Goal: Task Accomplishment & Management: Manage account settings

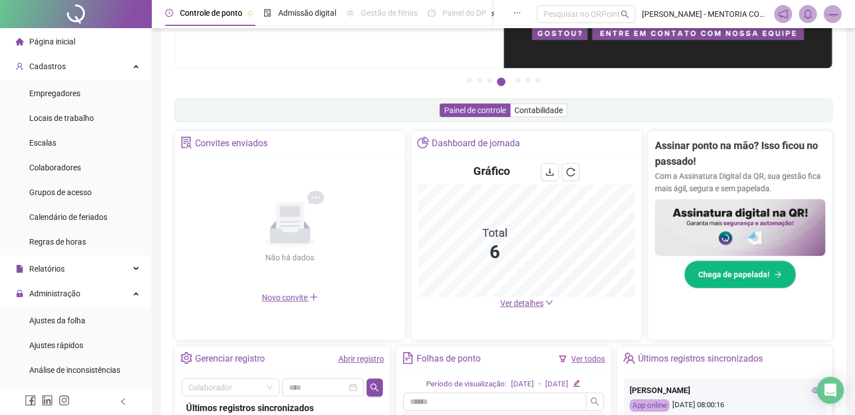
scroll to position [118, 0]
click at [87, 64] on div "Cadastros" at bounding box center [75, 66] width 147 height 22
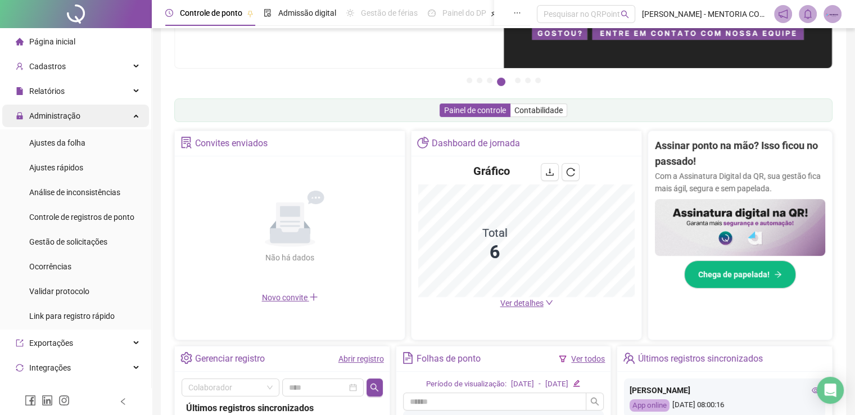
click at [110, 123] on div "Administração" at bounding box center [75, 116] width 147 height 22
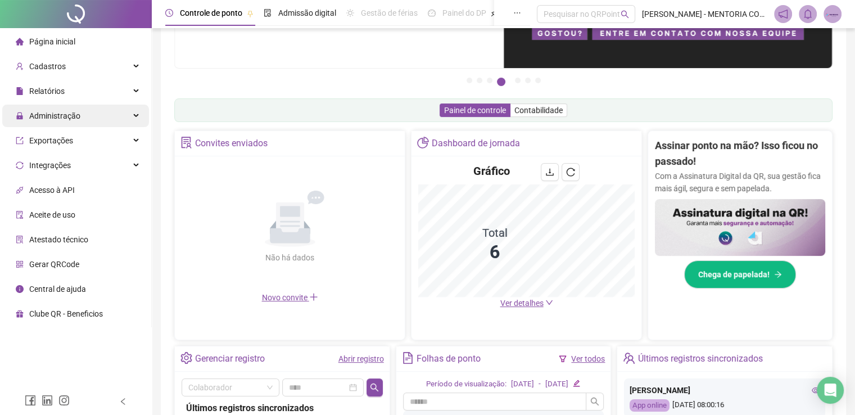
click at [90, 125] on div "Administração" at bounding box center [75, 116] width 147 height 22
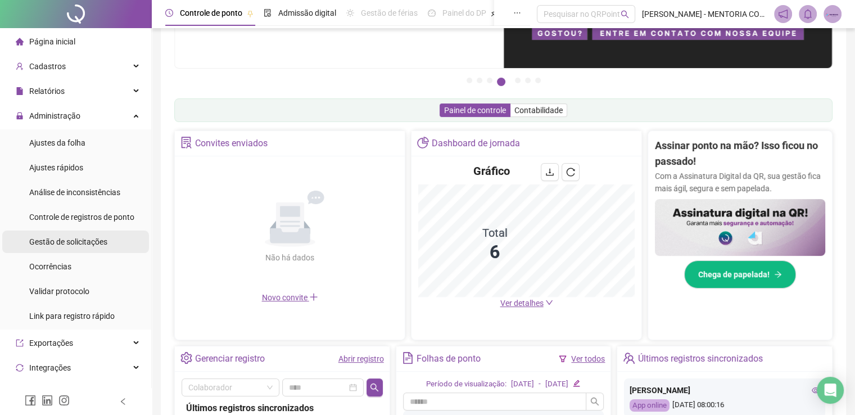
click at [85, 243] on span "Gestão de solicitações" at bounding box center [68, 241] width 78 height 9
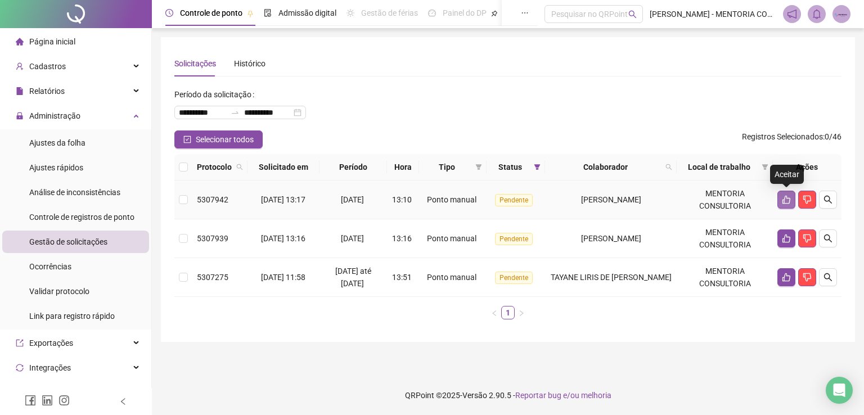
click at [782, 195] on icon "like" at bounding box center [786, 199] width 9 height 9
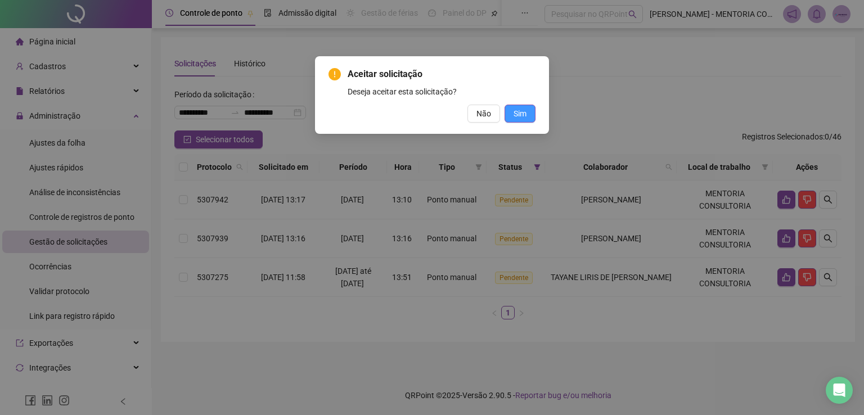
click at [527, 109] on button "Sim" at bounding box center [519, 114] width 31 height 18
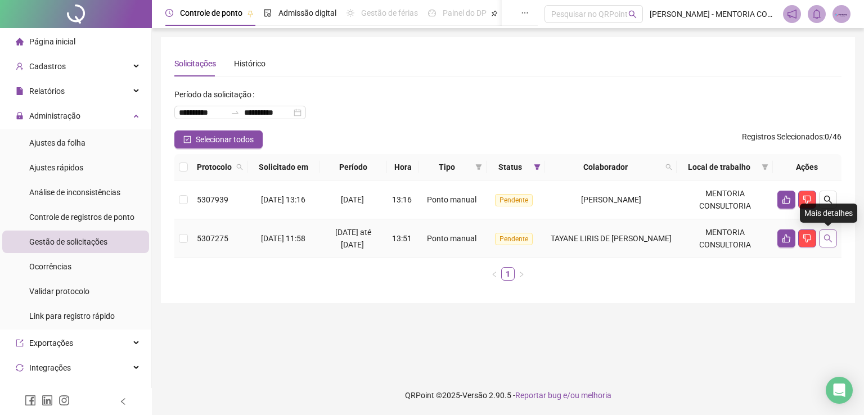
click at [828, 237] on icon "search" at bounding box center [827, 238] width 9 height 9
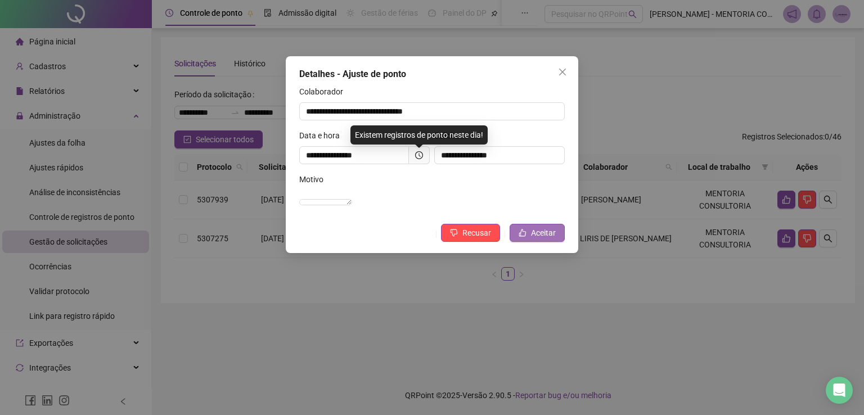
click at [538, 239] on span "Aceitar" at bounding box center [543, 233] width 25 height 12
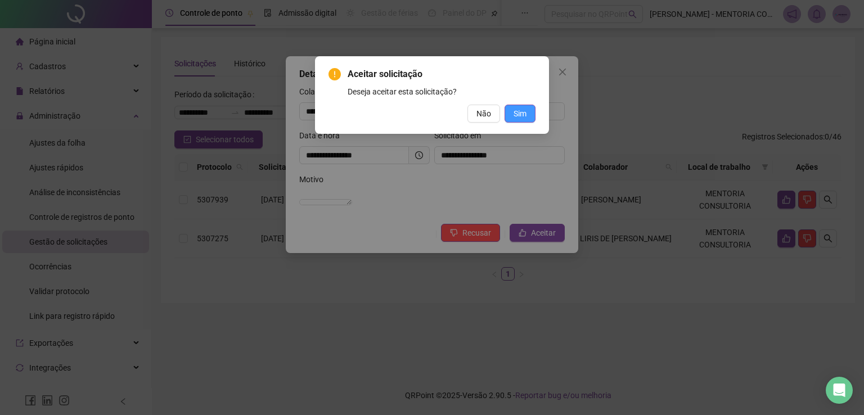
click at [527, 116] on button "Sim" at bounding box center [519, 114] width 31 height 18
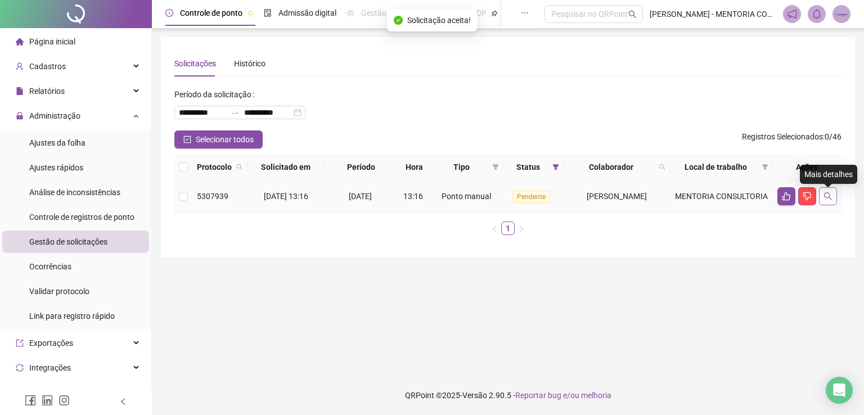
click at [825, 198] on icon "search" at bounding box center [827, 196] width 9 height 9
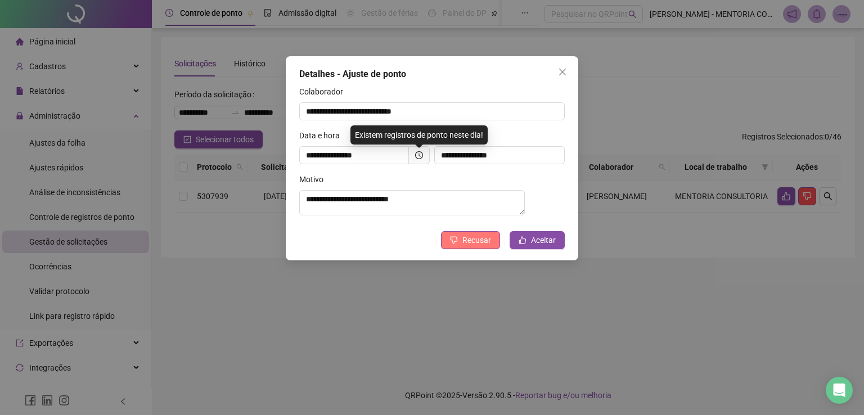
click at [458, 244] on icon "dislike" at bounding box center [454, 240] width 8 height 8
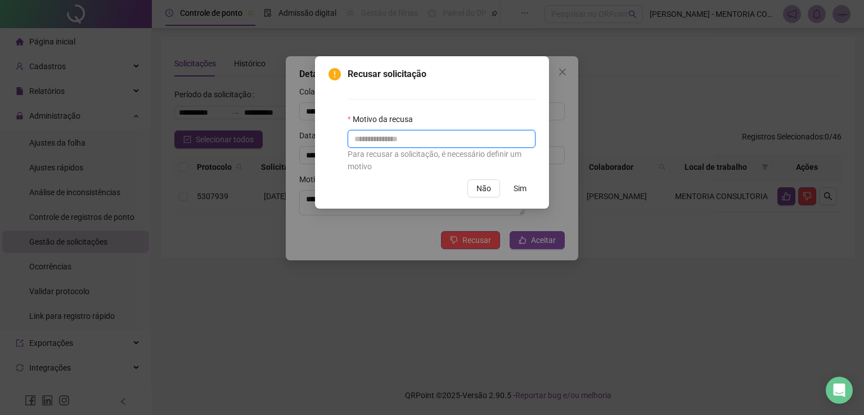
click at [416, 142] on input "text" at bounding box center [441, 139] width 188 height 18
type input "**********"
click at [517, 191] on span "Sim" at bounding box center [519, 188] width 13 height 12
